Goal: Check status: Check status

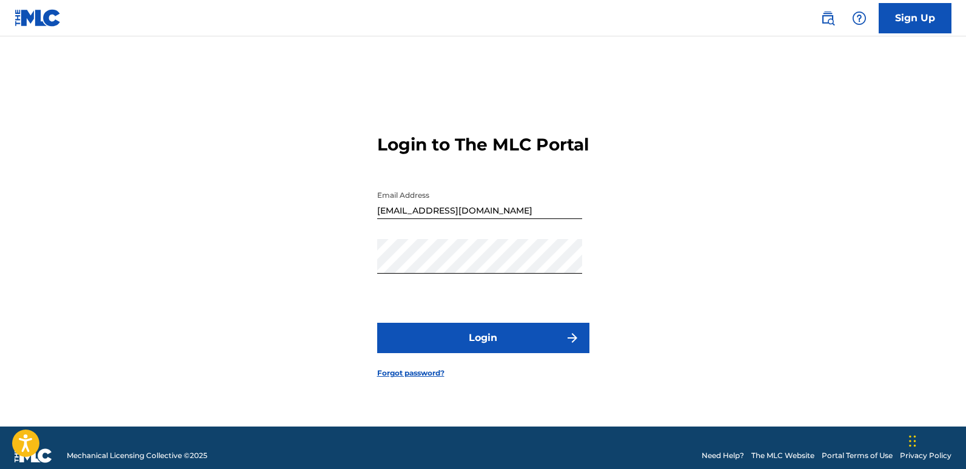
click at [453, 353] on button "Login" at bounding box center [483, 338] width 212 height 30
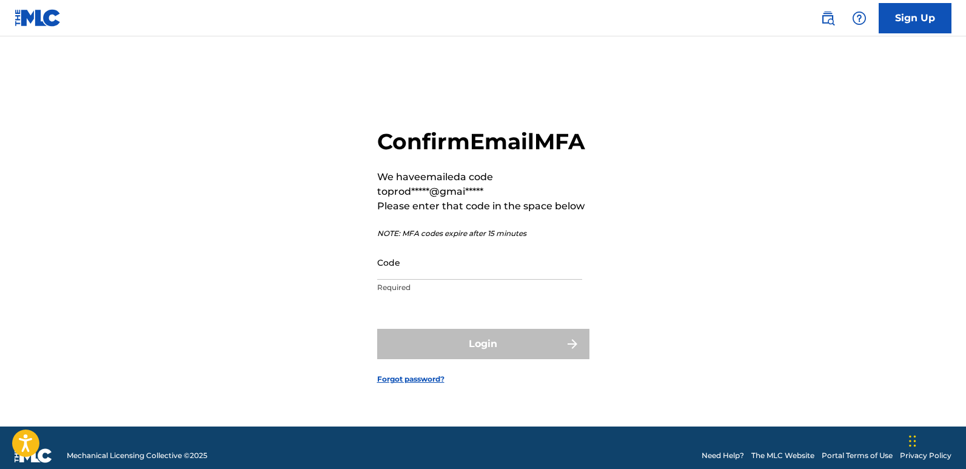
click at [453, 358] on div "Login" at bounding box center [483, 344] width 212 height 30
click at [423, 271] on input "Code" at bounding box center [479, 262] width 205 height 35
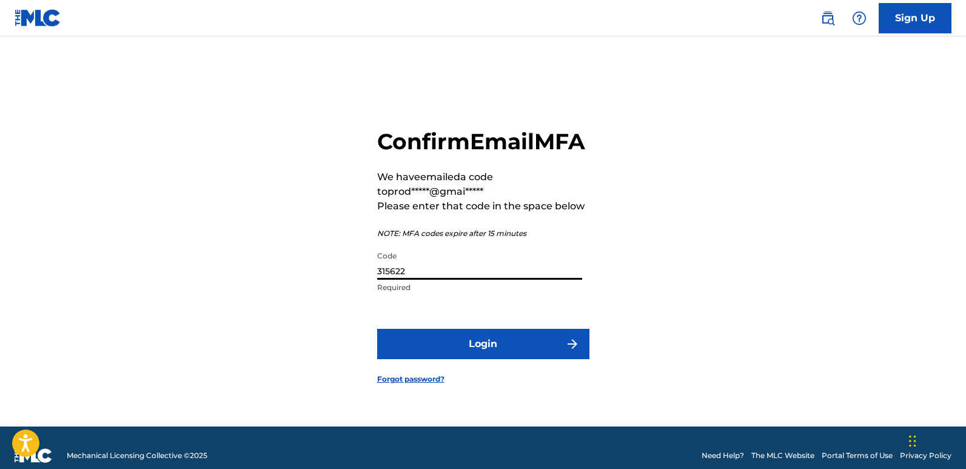
type input "315622"
click at [377, 329] on button "Login" at bounding box center [483, 344] width 212 height 30
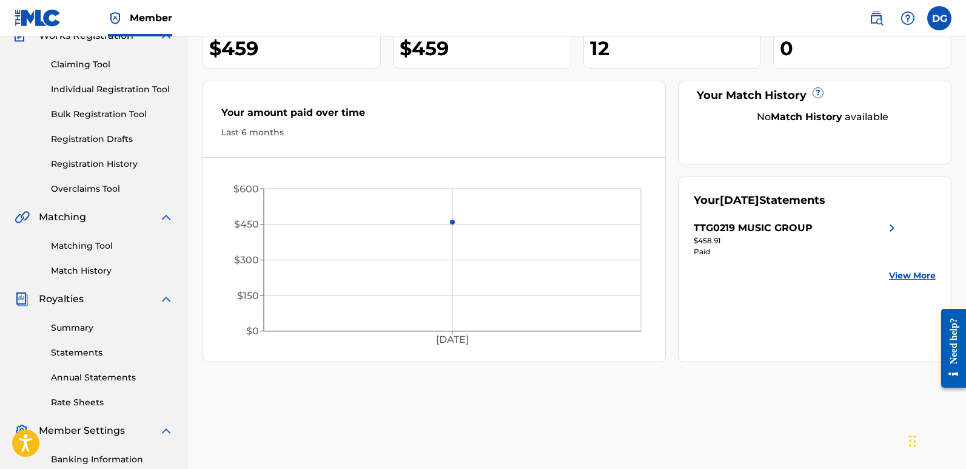
scroll to position [180, 0]
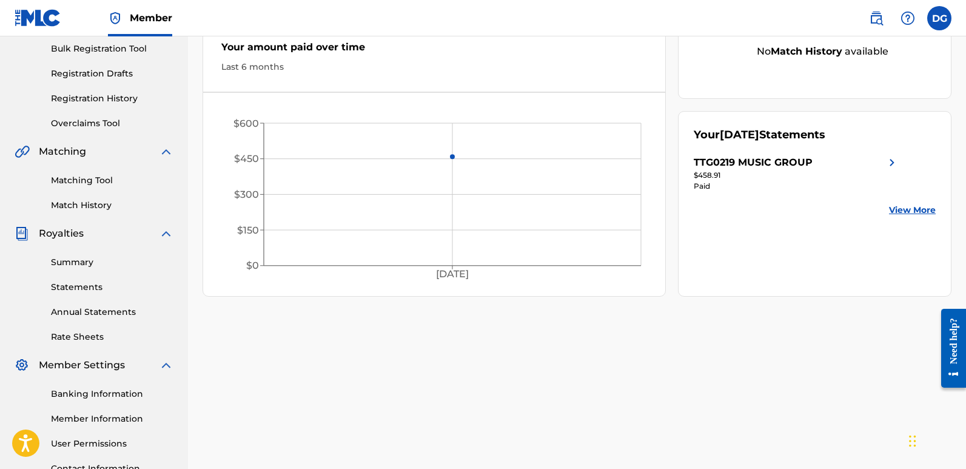
click at [79, 266] on link "Summary" at bounding box center [112, 262] width 123 height 13
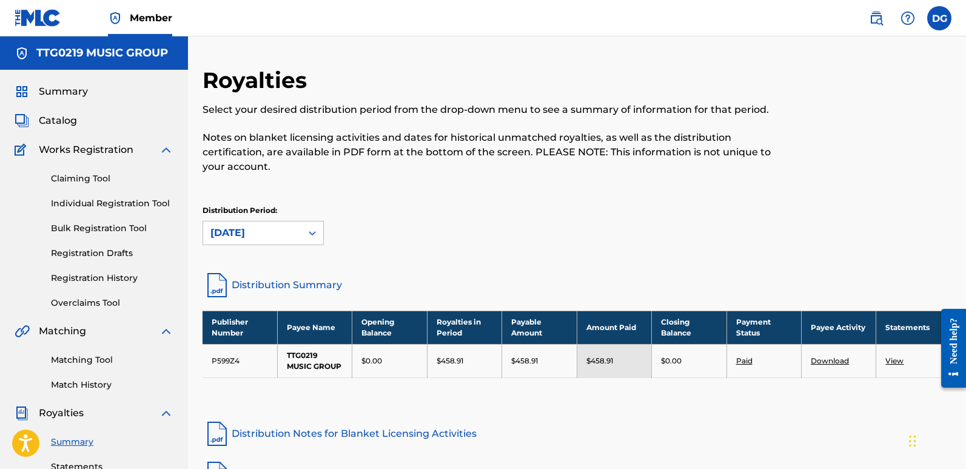
click at [102, 284] on link "Registration History" at bounding box center [112, 278] width 123 height 13
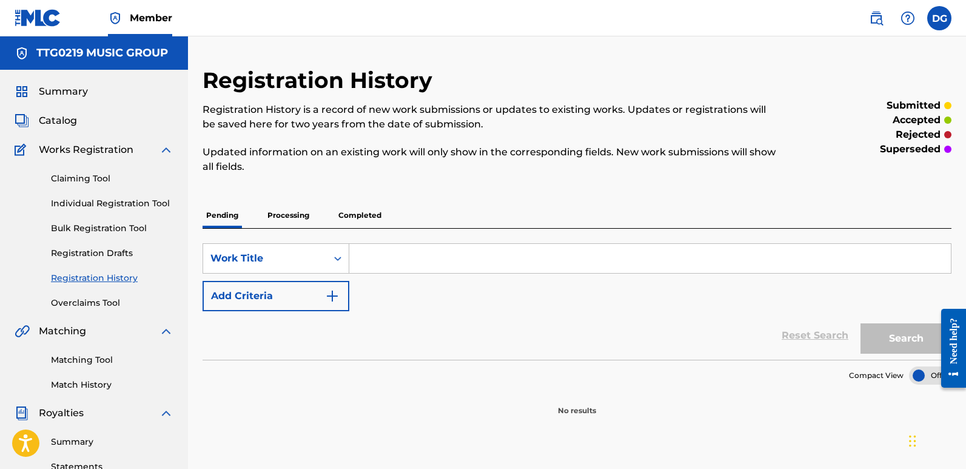
click at [99, 277] on link "Registration History" at bounding box center [112, 278] width 123 height 13
click at [368, 213] on p "Completed" at bounding box center [360, 215] width 50 height 25
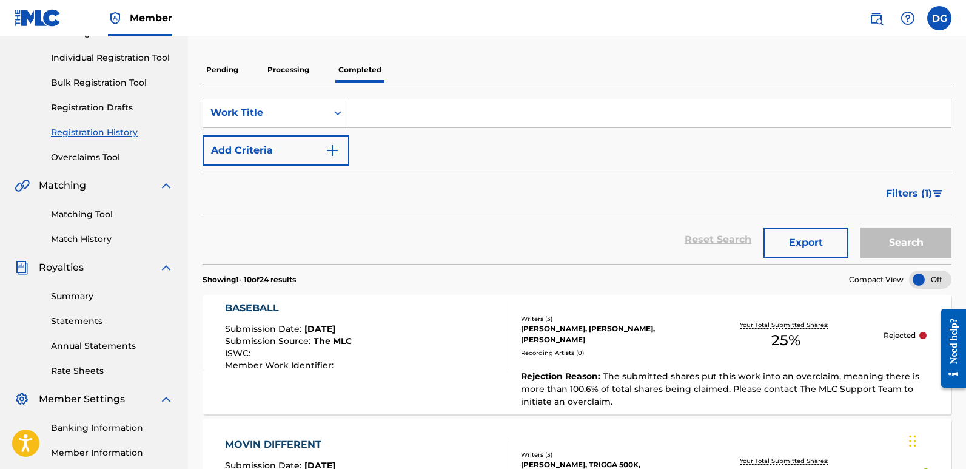
scroll to position [135, 0]
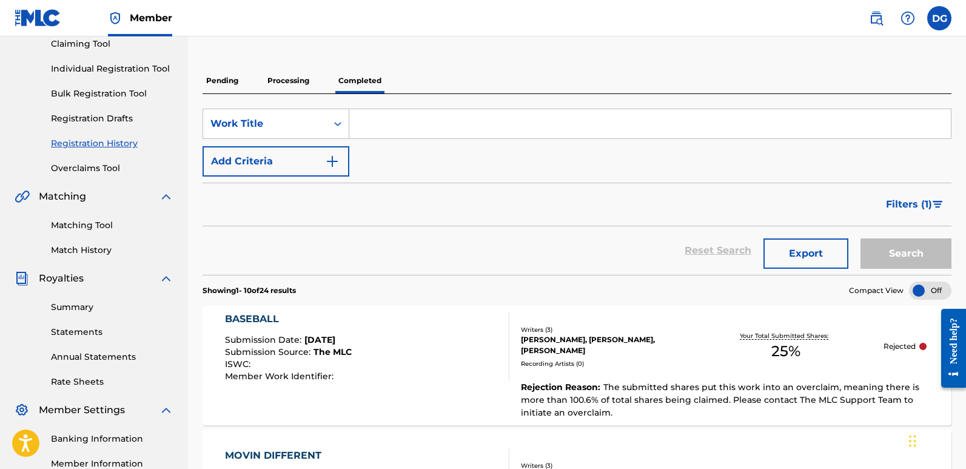
click at [280, 89] on p "Processing" at bounding box center [288, 80] width 49 height 25
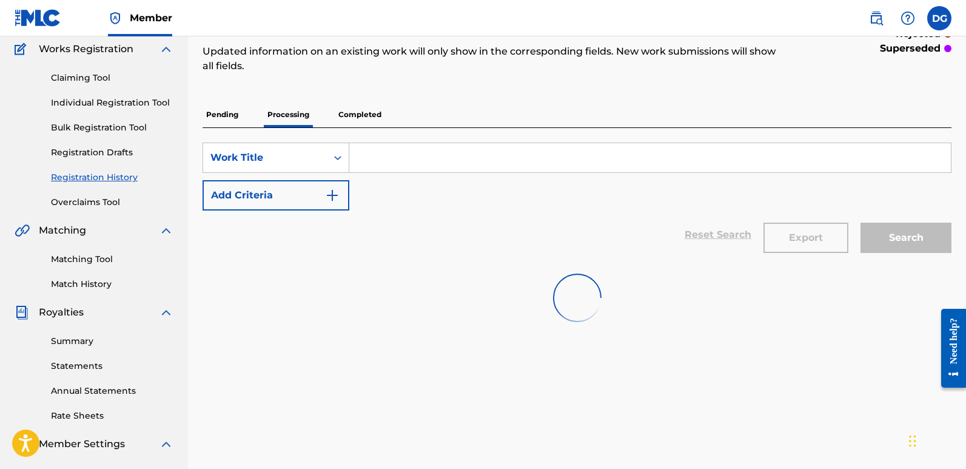
scroll to position [101, 0]
click at [223, 116] on p "Pending" at bounding box center [222, 113] width 39 height 25
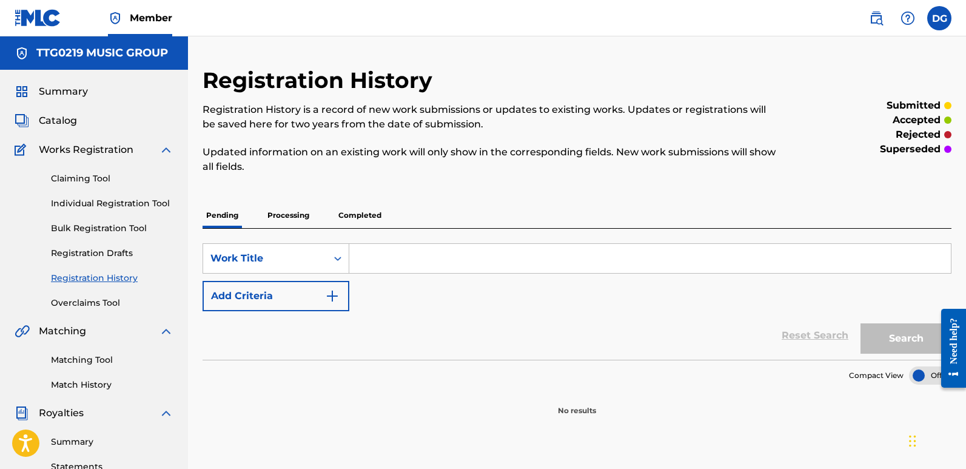
click at [354, 216] on p "Completed" at bounding box center [360, 215] width 50 height 25
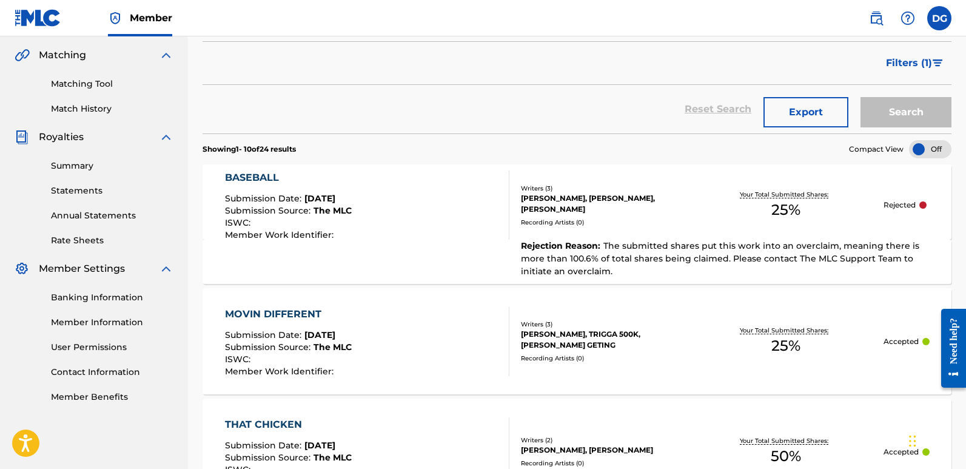
scroll to position [278, 0]
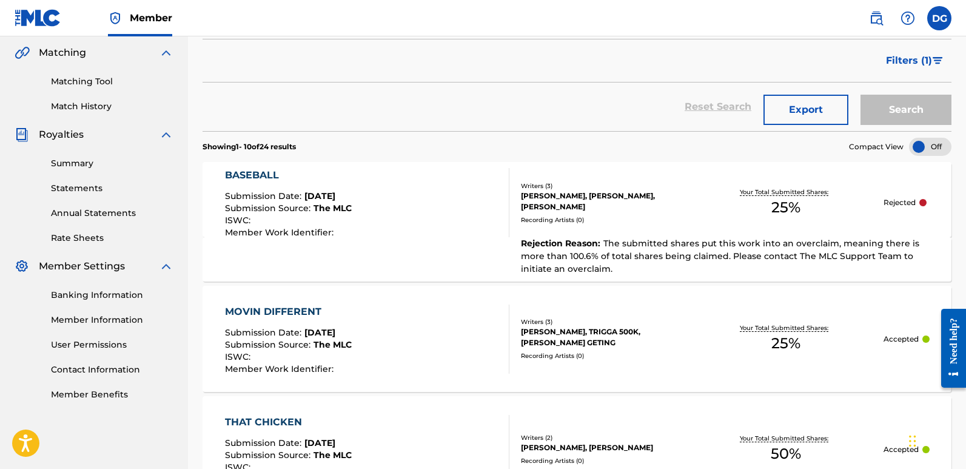
click at [390, 175] on div "BASEBALL Submission Date : [DATE] Submission Source : The MLC ISWC : Member Wor…" at bounding box center [367, 202] width 284 height 69
